Goal: Task Accomplishment & Management: Manage account settings

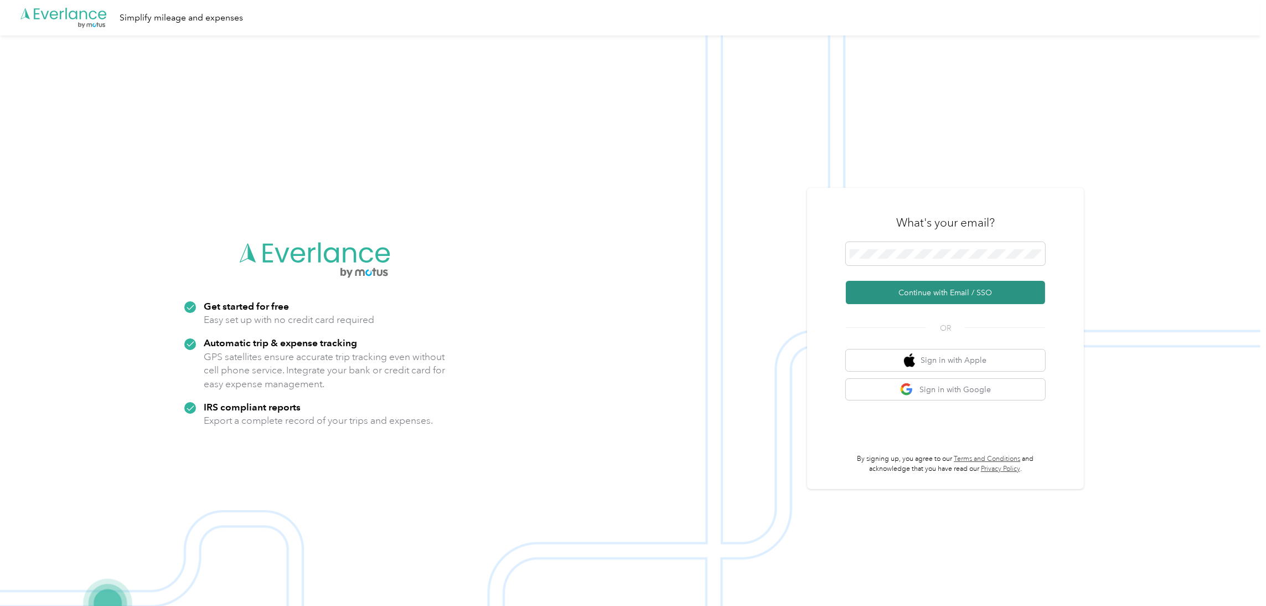
click at [928, 297] on button "Continue with Email / SSO" at bounding box center [945, 292] width 199 height 23
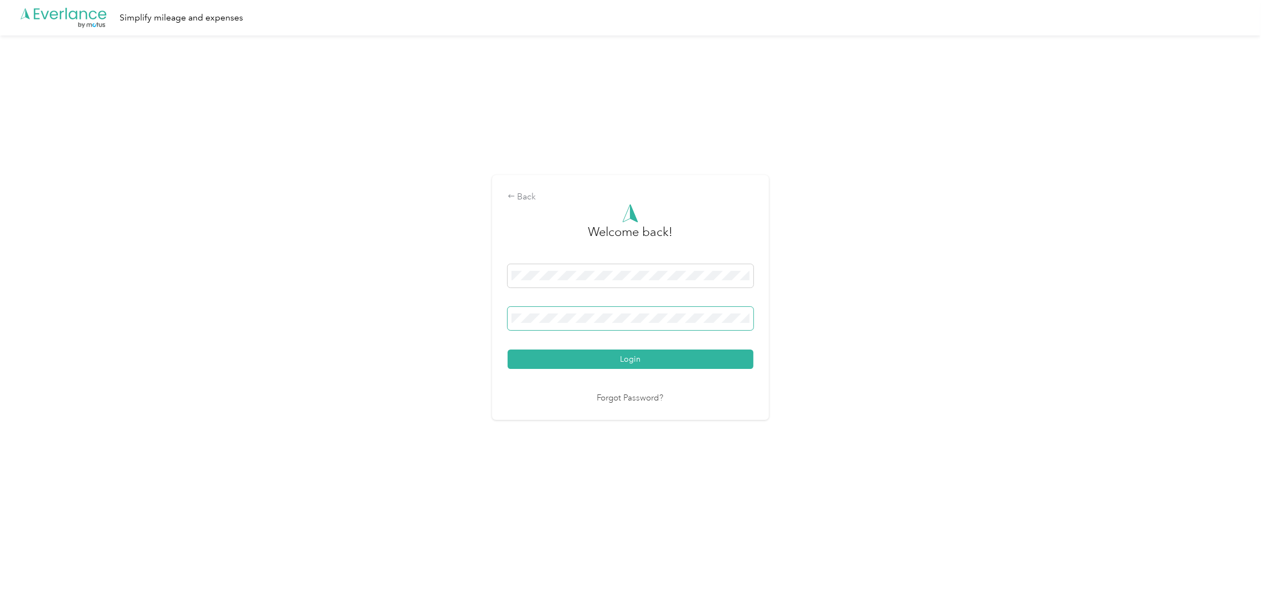
click at [508, 349] on button "Login" at bounding box center [631, 358] width 246 height 19
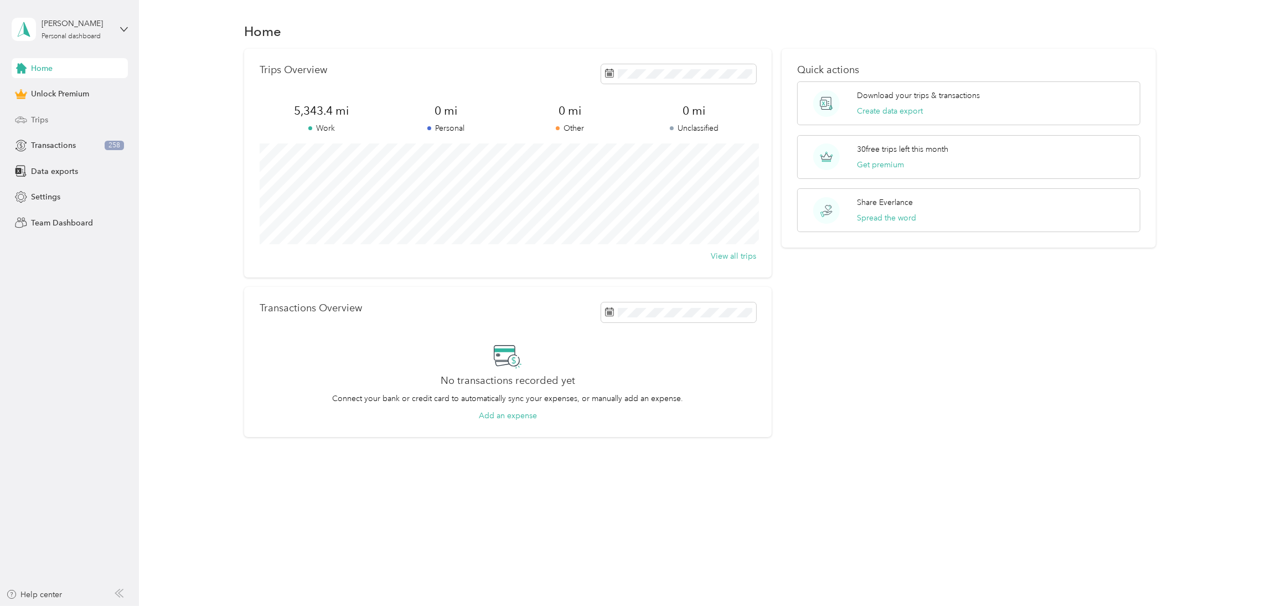
click at [44, 121] on span "Trips" at bounding box center [39, 120] width 17 height 12
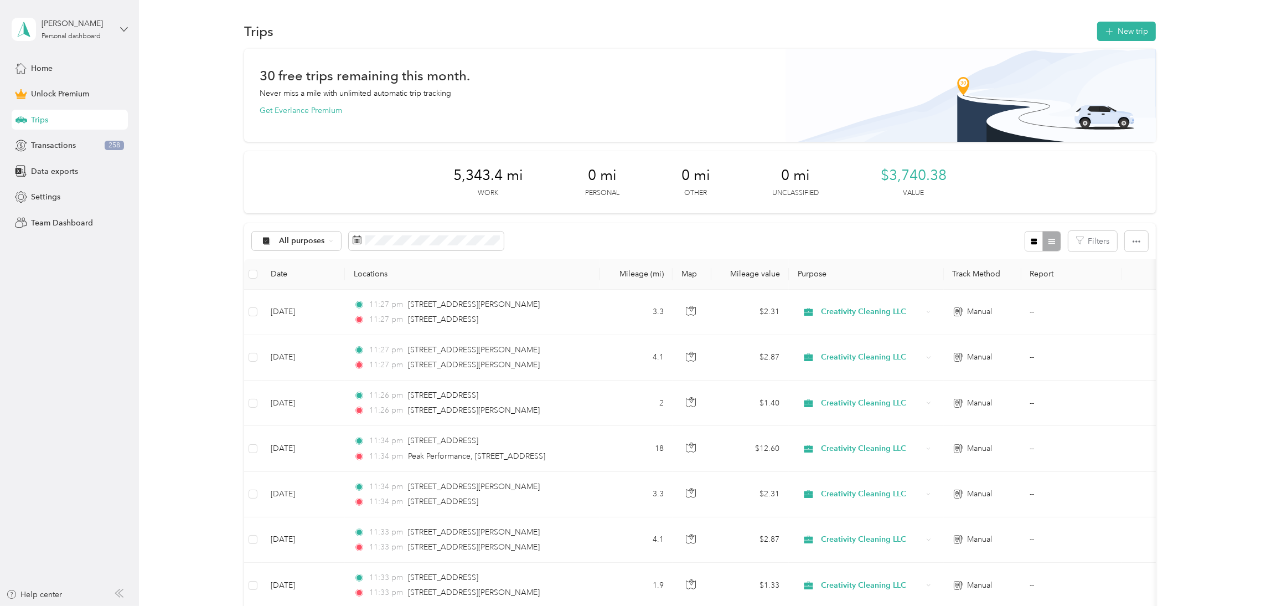
click at [122, 30] on icon at bounding box center [124, 29] width 8 height 8
click at [55, 323] on aside "[PERSON_NAME] Personal dashboard Home Unlock Premium Trips Transactions 258 Dat…" at bounding box center [69, 303] width 139 height 606
click at [1120, 36] on button "New trip" at bounding box center [1126, 31] width 59 height 19
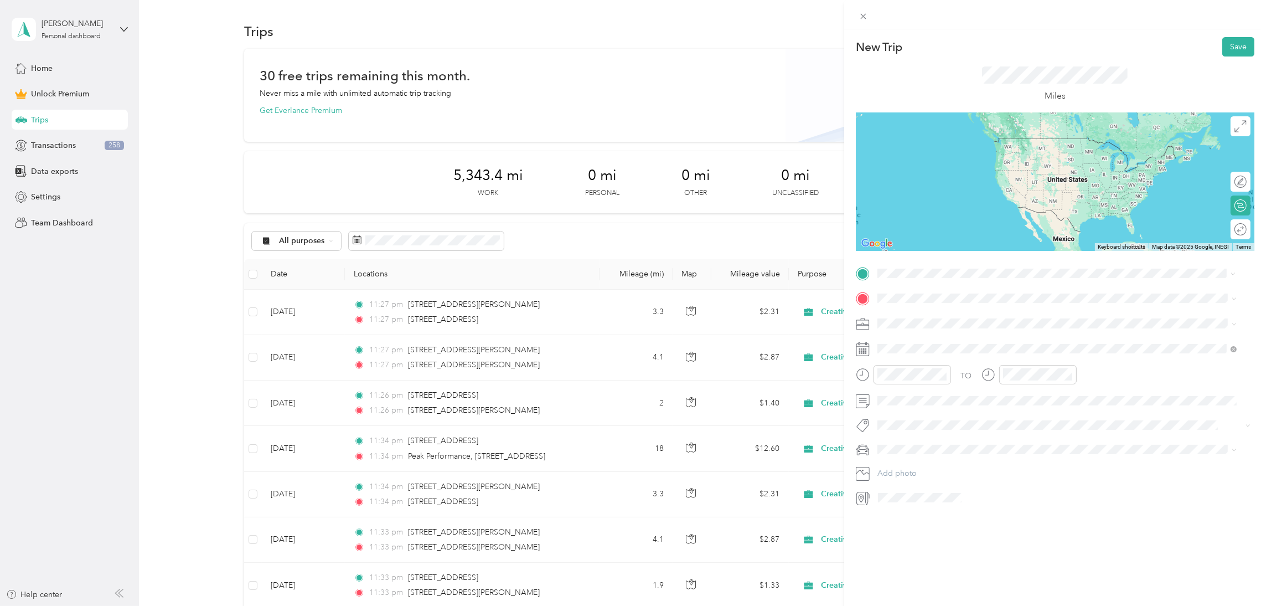
click at [968, 315] on span "[STREET_ADDRESS][US_STATE]" at bounding box center [953, 313] width 111 height 10
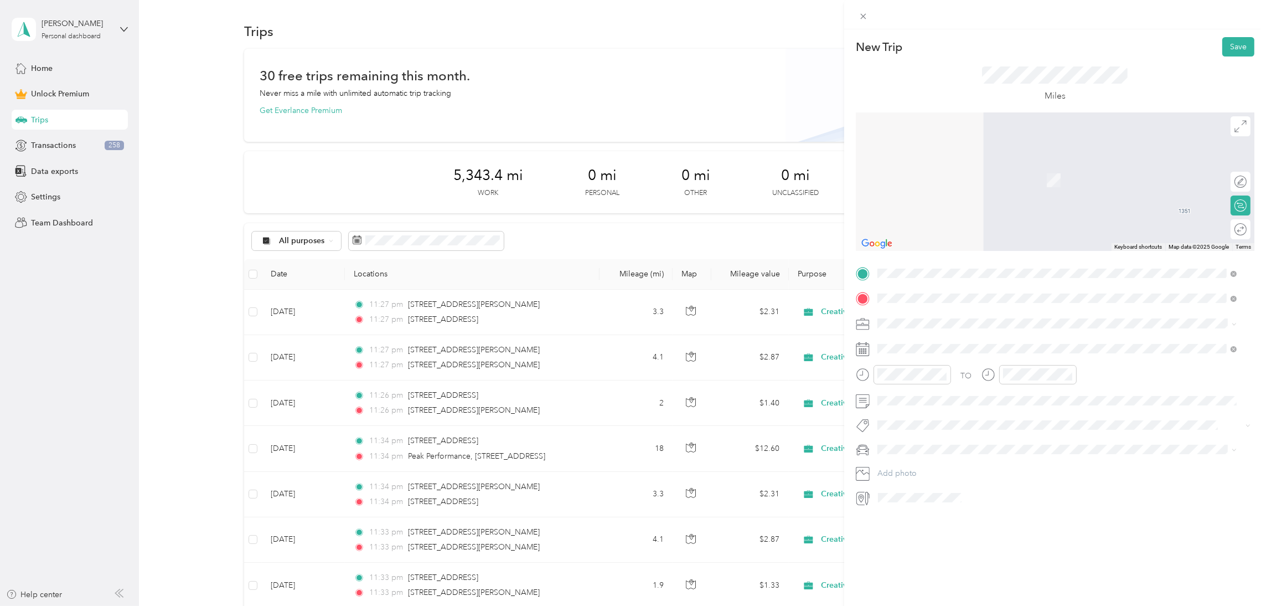
click at [992, 340] on span "[STREET_ADDRESS][PERSON_NAME][US_STATE]" at bounding box center [984, 338] width 172 height 10
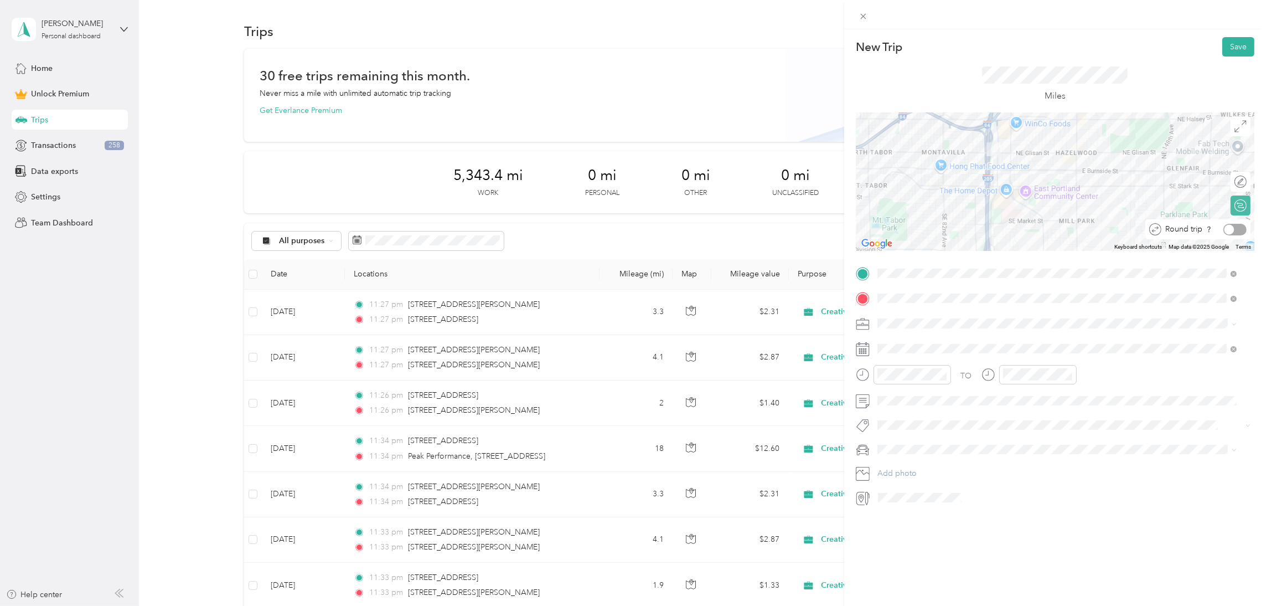
click at [1224, 231] on div at bounding box center [1234, 230] width 23 height 12
click at [1227, 48] on button "Save" at bounding box center [1238, 46] width 32 height 19
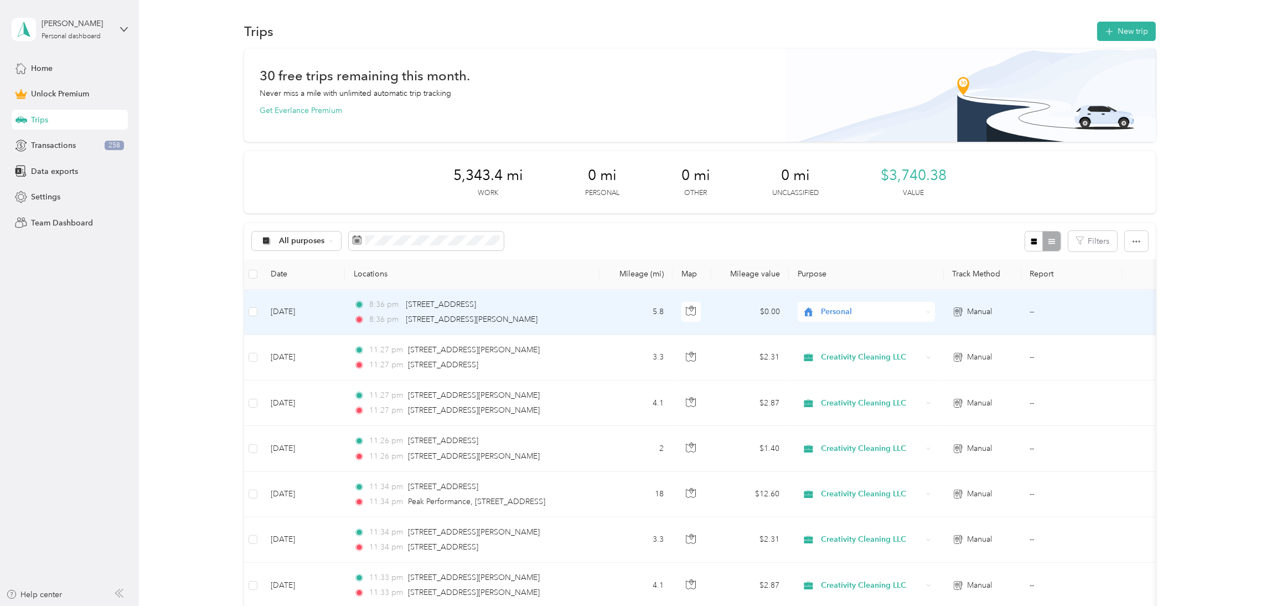
click at [849, 309] on span "Personal" at bounding box center [871, 312] width 101 height 12
click at [855, 367] on span "Creativity Cleaning LLC" at bounding box center [875, 371] width 102 height 12
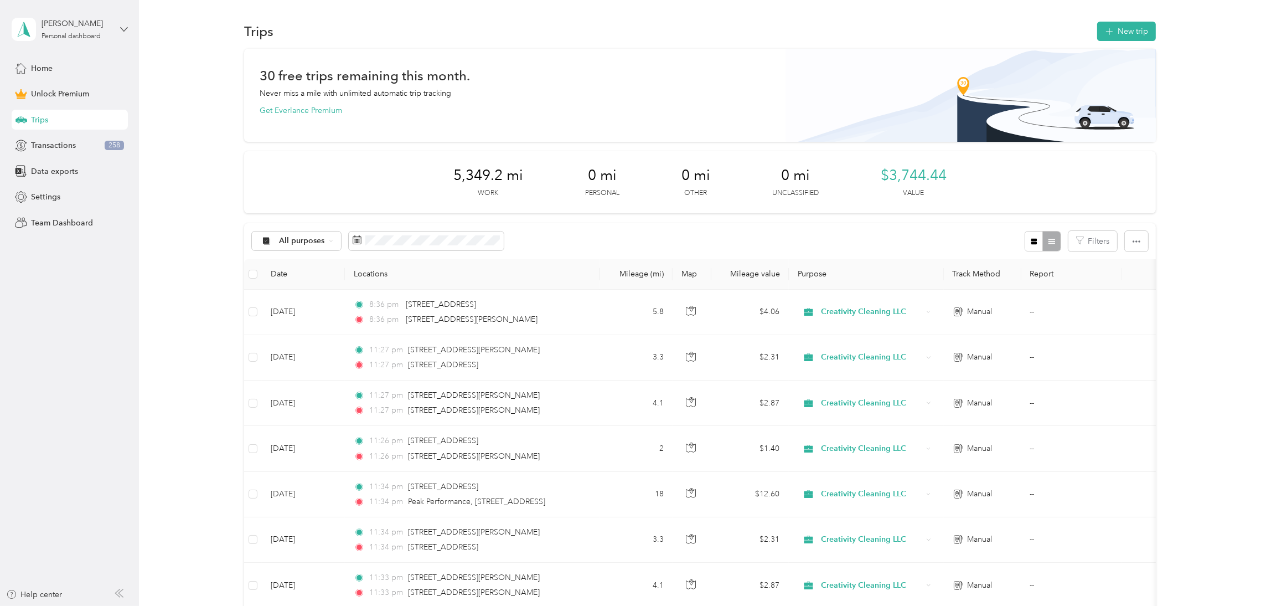
click at [122, 27] on icon at bounding box center [124, 29] width 8 height 8
click at [52, 96] on div "Log out" at bounding box center [128, 90] width 218 height 19
